Goal: Find specific page/section: Find specific page/section

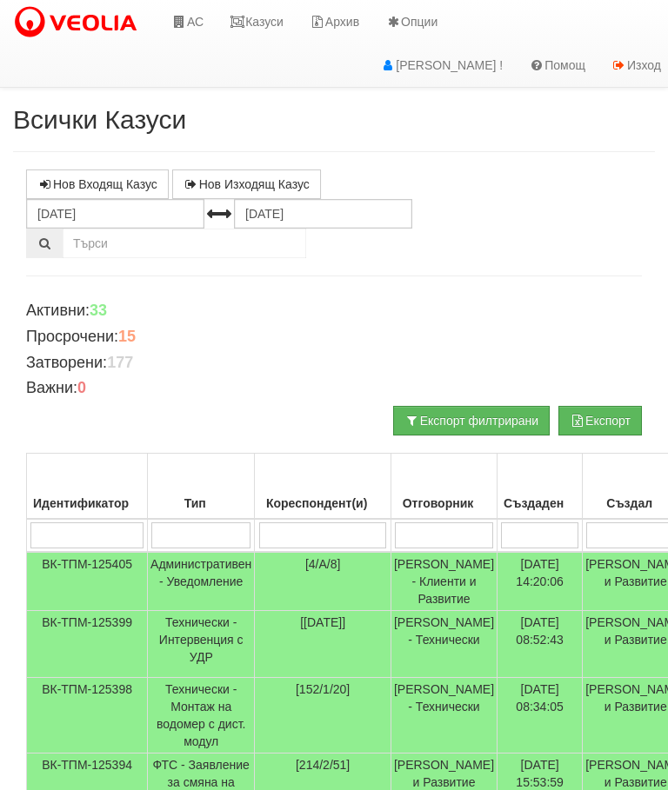
click at [272, 21] on link "Казуси" at bounding box center [256, 21] width 80 height 43
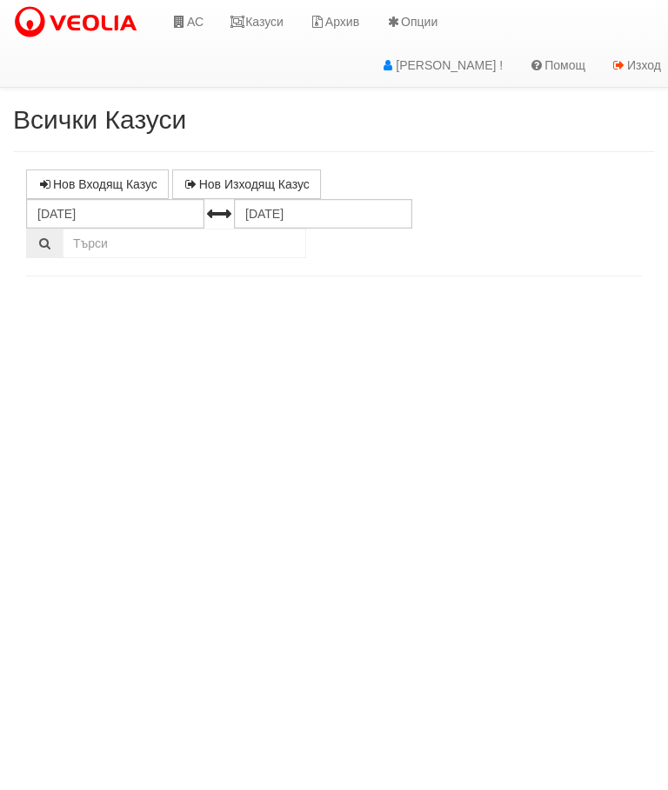
select select "10"
select select "1"
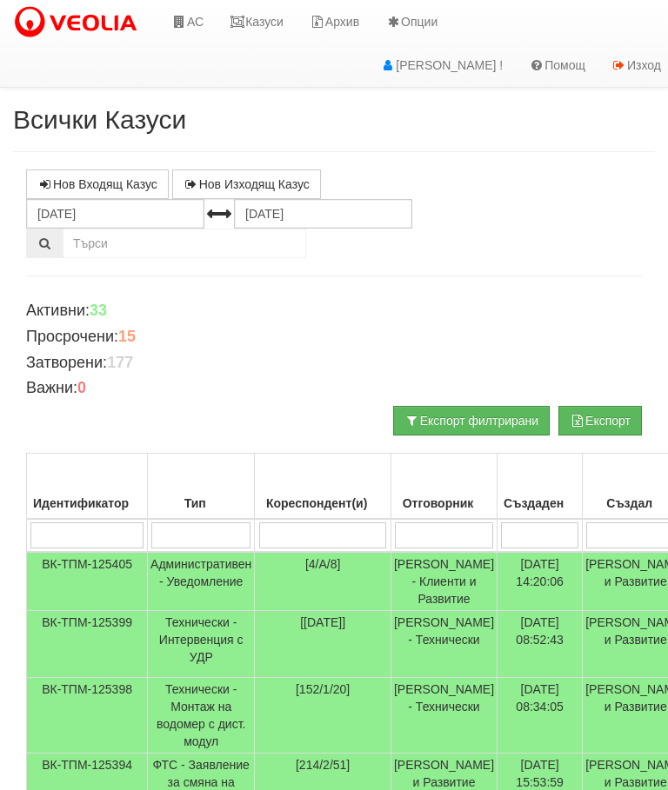
click at [263, 19] on link "Казуси" at bounding box center [256, 21] width 80 height 43
click at [203, 573] on td "Административен - Уведомление" at bounding box center [201, 581] width 107 height 59
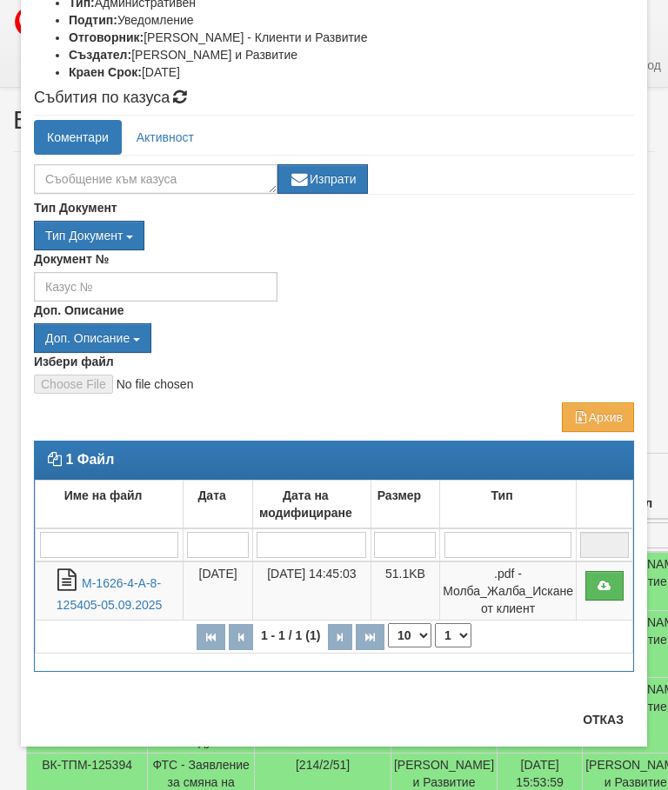
scroll to position [352, 0]
click at [216, 510] on td "Дата" at bounding box center [218, 505] width 70 height 49
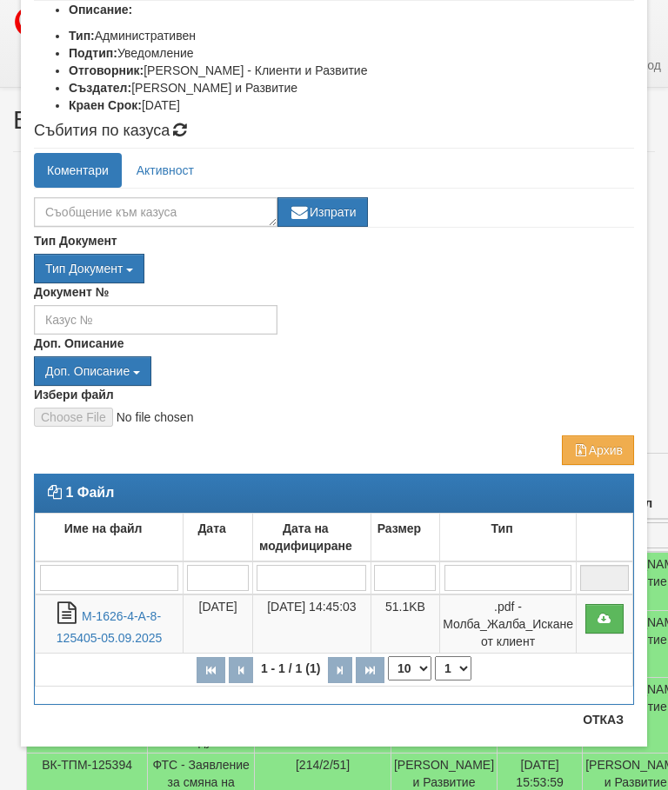
scroll to position [250, 0]
click at [103, 618] on link "М-1626-4-А-8-125405-05.09.2025" at bounding box center [109, 627] width 105 height 36
click at [609, 706] on button "Отказ" at bounding box center [603, 720] width 62 height 28
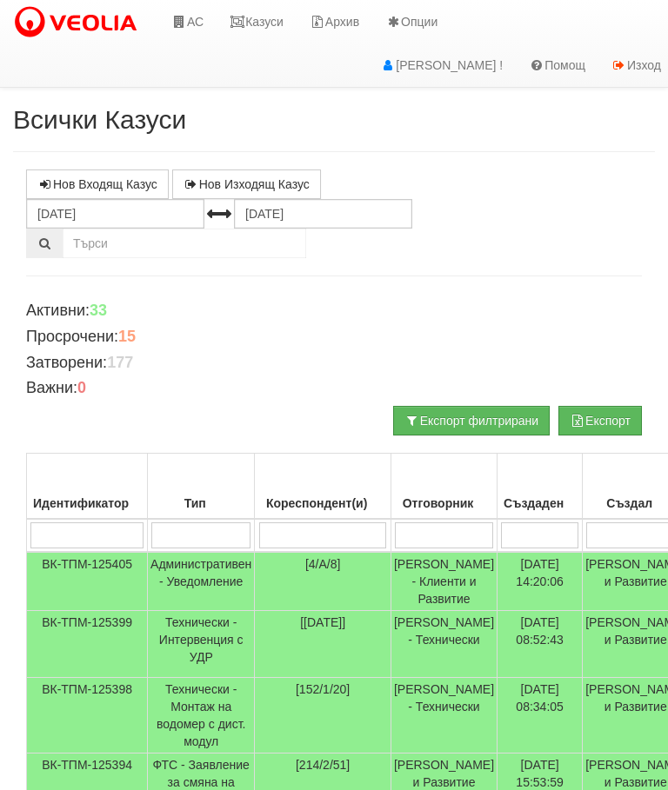
click at [257, 18] on link "Казуси" at bounding box center [256, 21] width 80 height 43
click at [266, 30] on link "Казуси" at bounding box center [256, 21] width 80 height 43
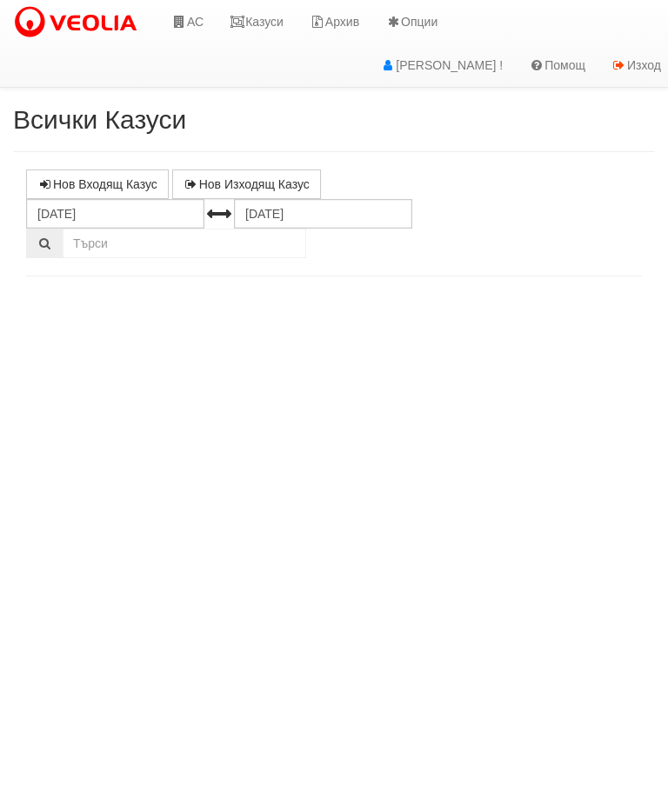
select select "10"
select select "1"
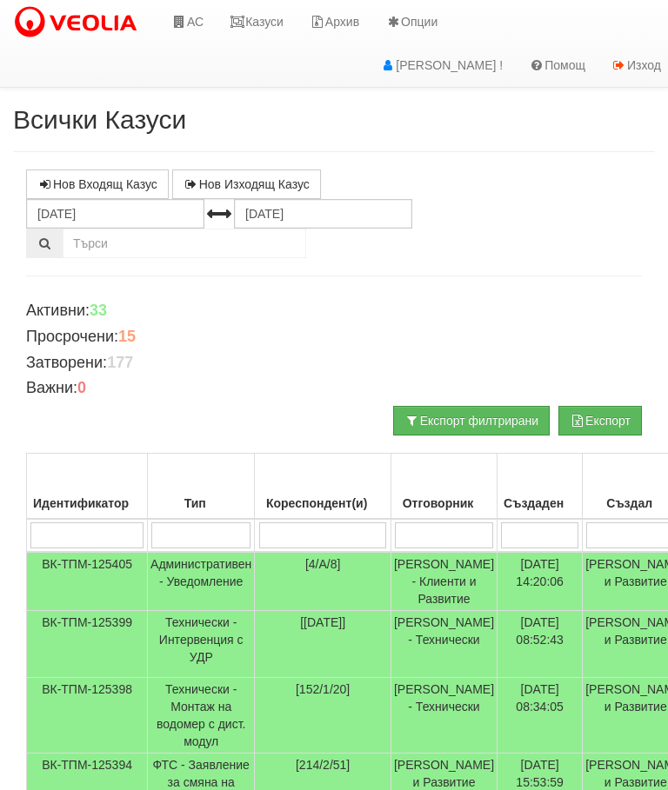
click at [259, 34] on link "Казуси" at bounding box center [256, 21] width 80 height 43
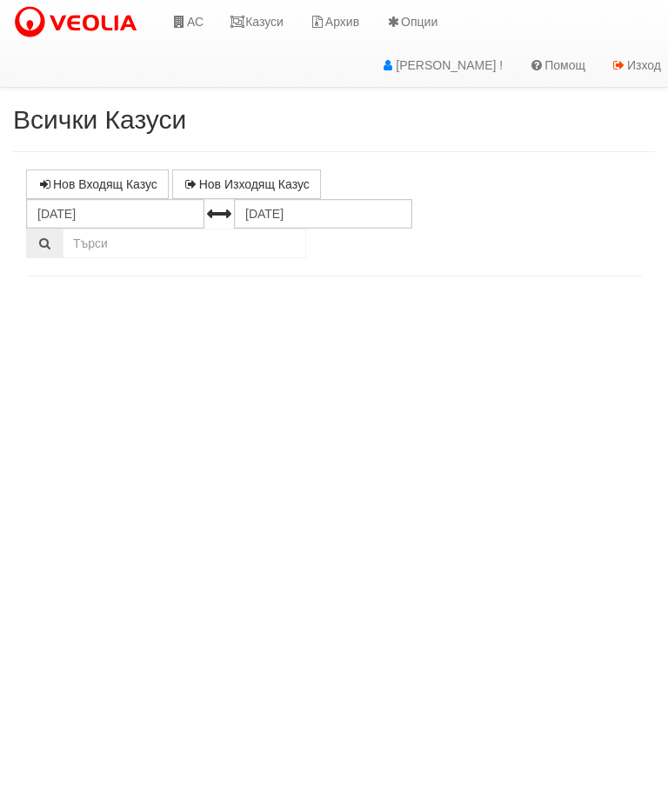
select select "10"
select select "1"
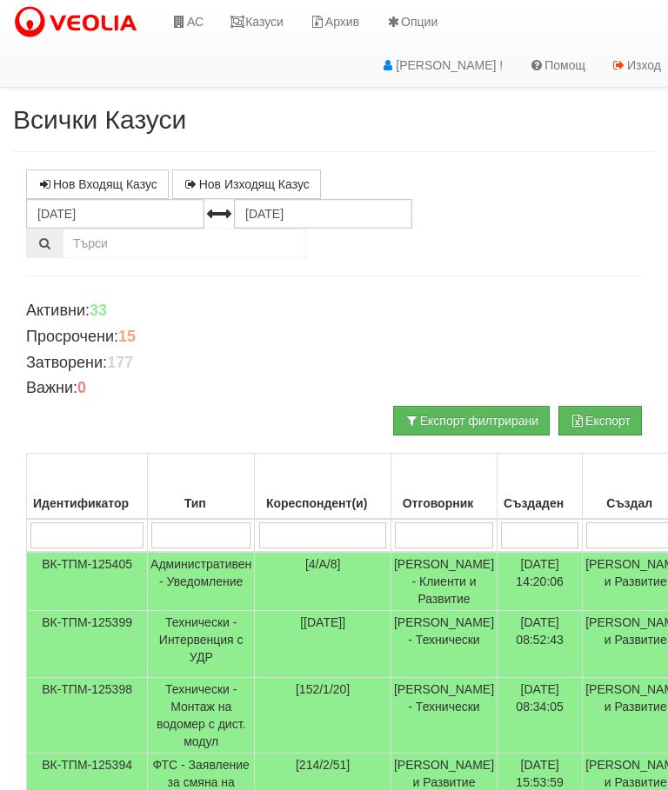
click at [272, 23] on link "Казуси" at bounding box center [256, 21] width 80 height 43
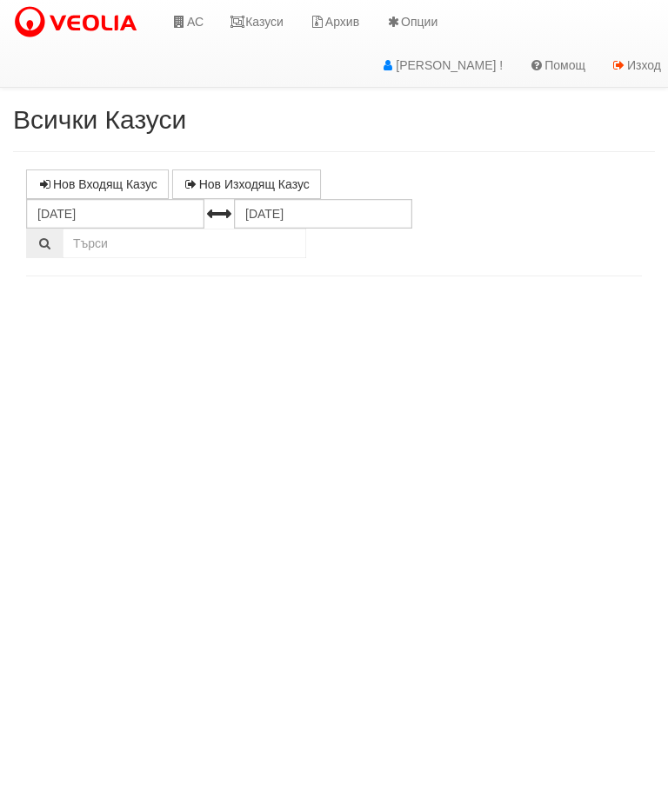
select select "10"
select select "1"
